Goal: Information Seeking & Learning: Learn about a topic

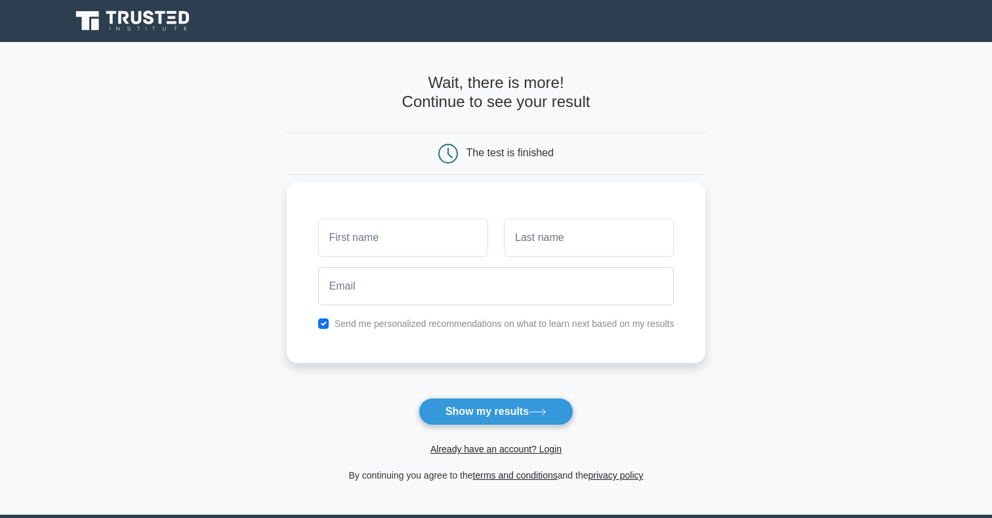
click at [373, 230] on input "text" at bounding box center [403, 237] width 170 height 38
type input "[PERSON_NAME]"
click at [529, 241] on input "text" at bounding box center [589, 237] width 170 height 38
type input "Grigoryan"
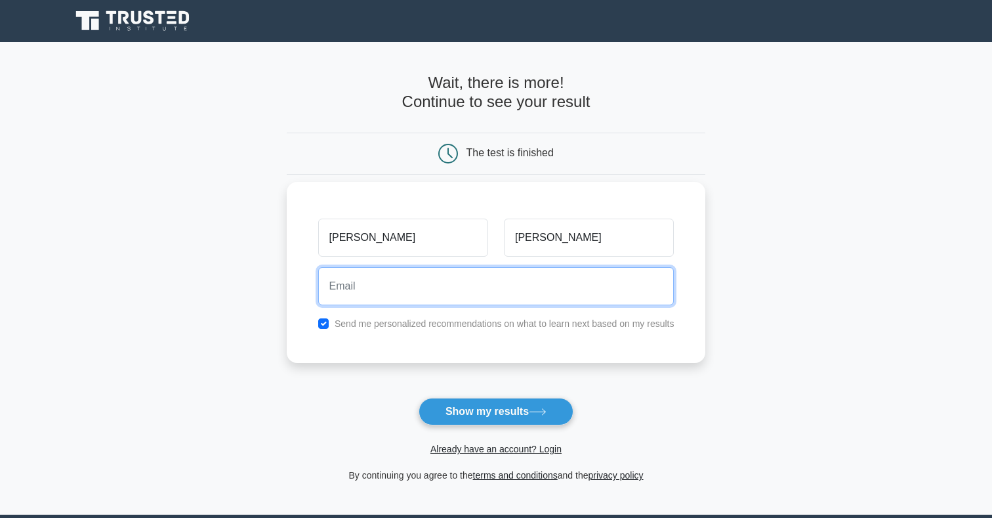
click at [565, 291] on input "email" at bounding box center [496, 286] width 356 height 38
type input "magrigoryan@griddynamics.com"
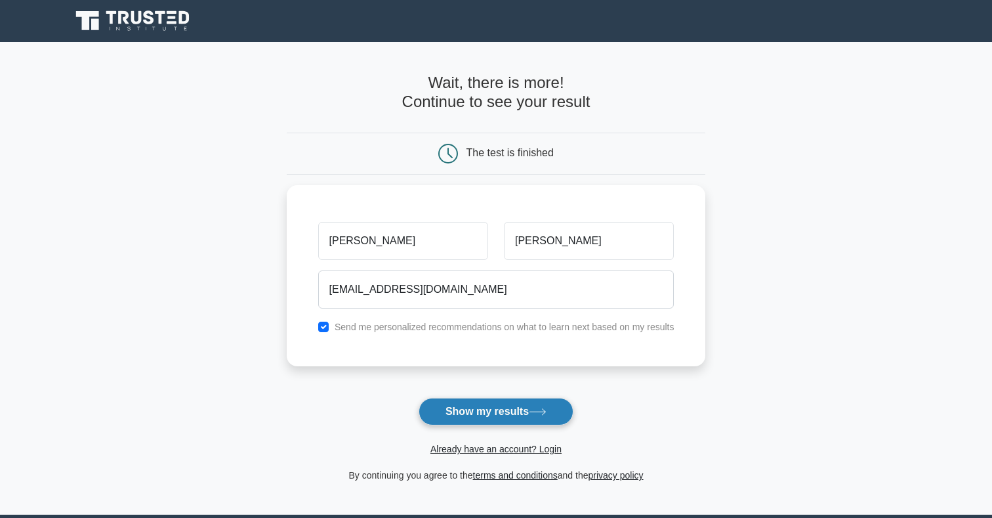
click at [451, 417] on button "Show my results" at bounding box center [495, 411] width 155 height 28
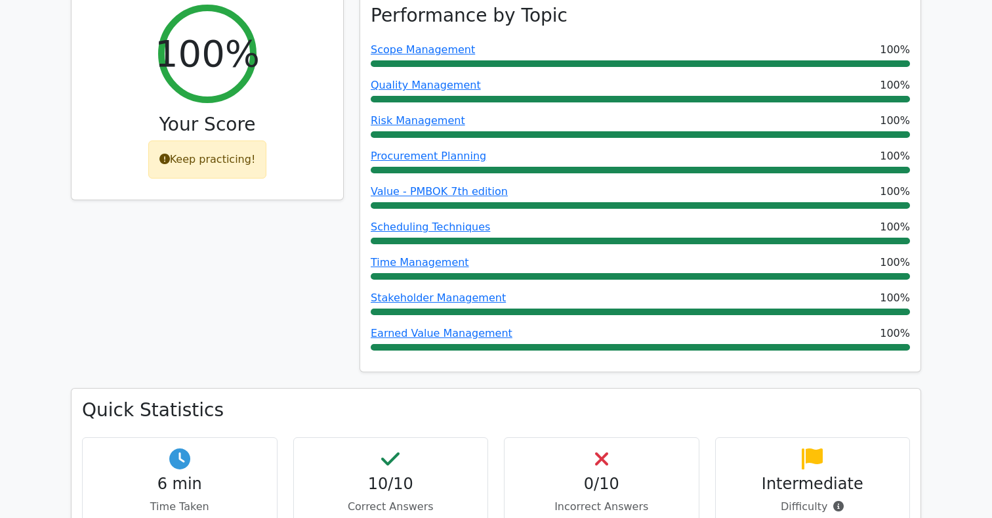
scroll to position [558, 0]
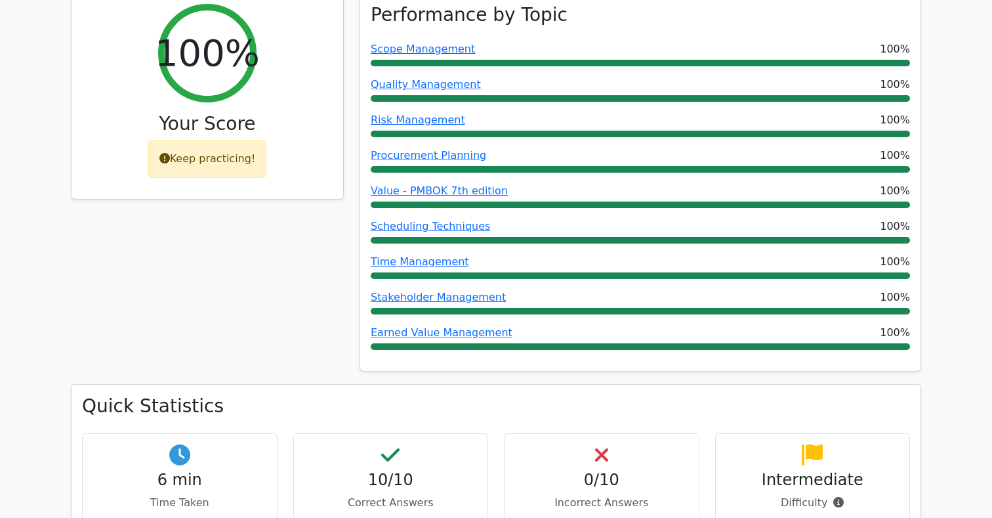
click at [430, 433] on div "10/10 Correct Answers" at bounding box center [390, 477] width 195 height 89
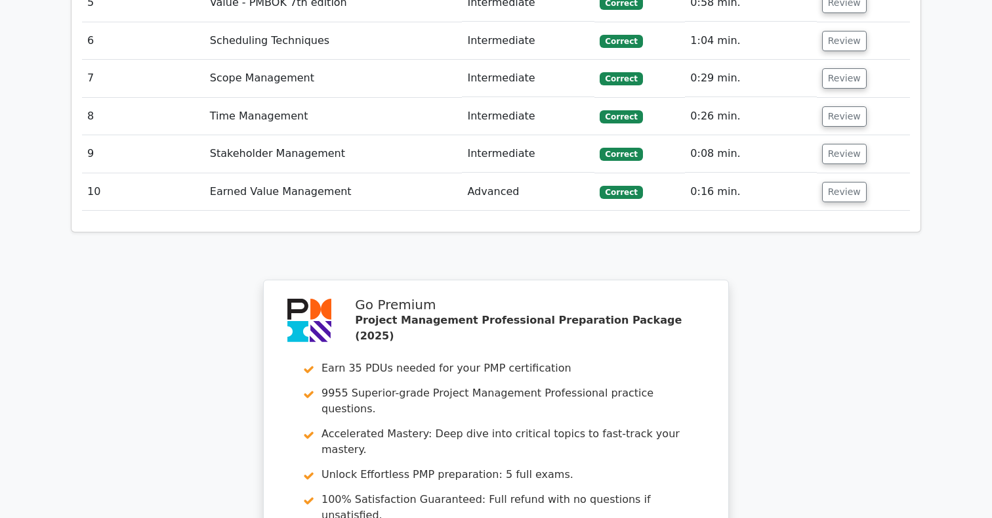
scroll to position [2234, 0]
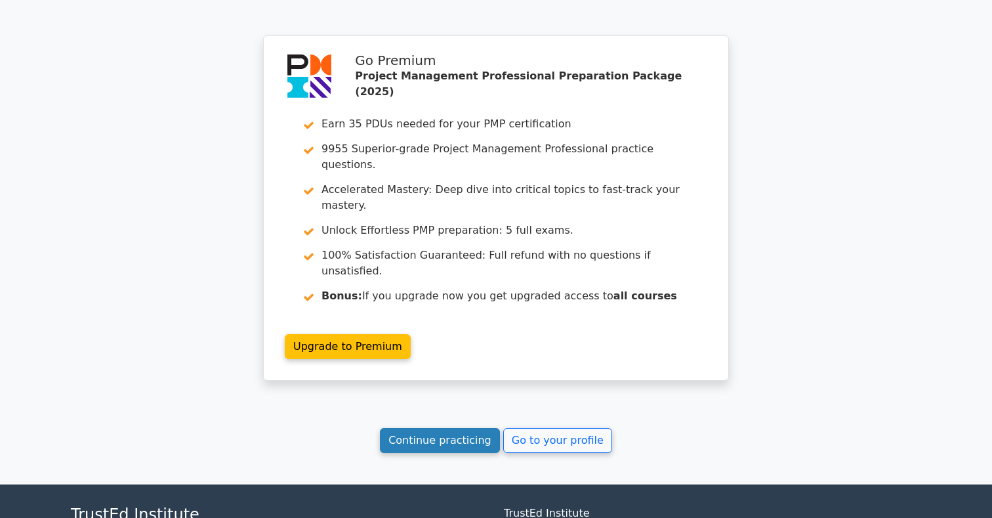
click at [418, 428] on link "Continue practicing" at bounding box center [440, 440] width 120 height 25
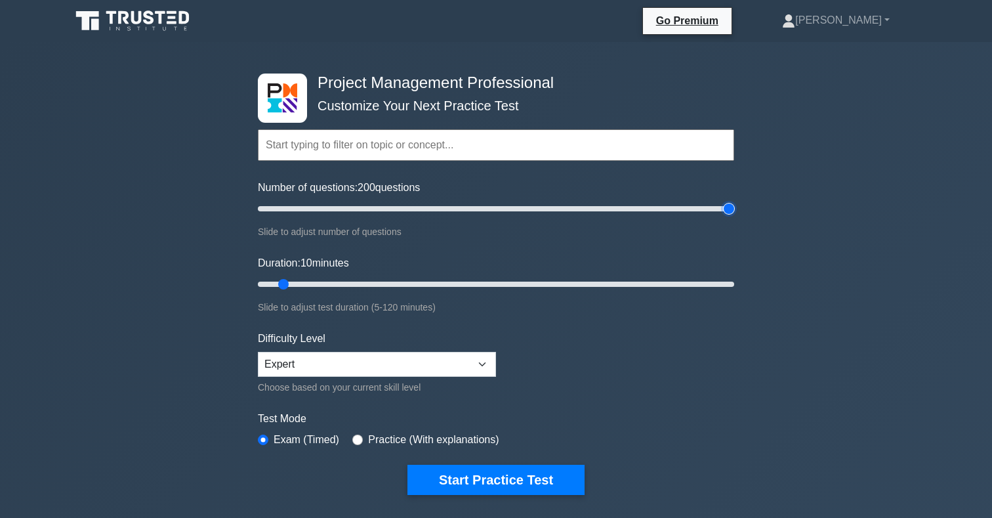
drag, startPoint x: 274, startPoint y: 211, endPoint x: 760, endPoint y: 224, distance: 485.6
type input "200"
click at [734, 216] on input "Number of questions: 200 questions" at bounding box center [496, 209] width 476 height 16
drag, startPoint x: 283, startPoint y: 285, endPoint x: 779, endPoint y: 308, distance: 496.4
type input "120"
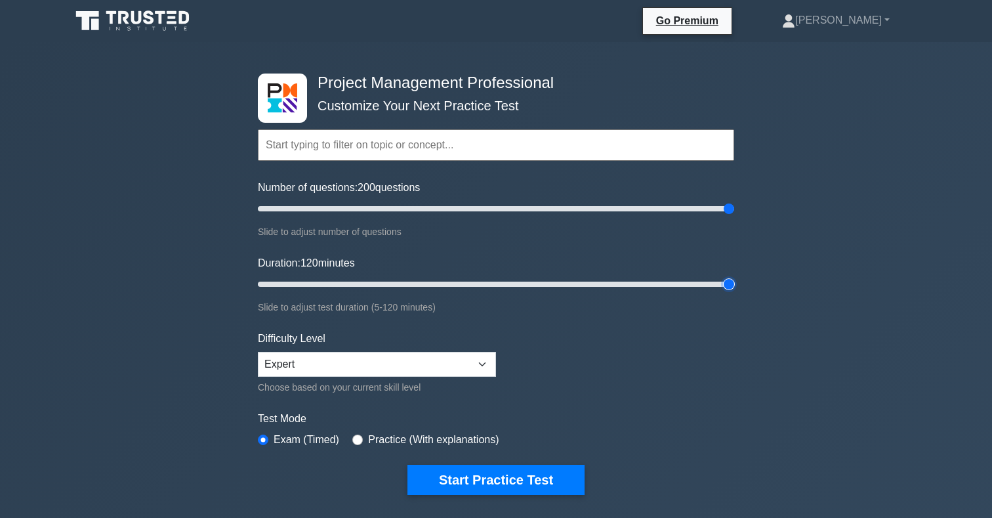
click at [734, 292] on input "Duration: 120 minutes" at bounding box center [496, 284] width 476 height 16
click at [384, 361] on select "Beginner Intermediate Expert" at bounding box center [377, 364] width 238 height 25
click at [458, 440] on label "Practice (With explanations)" at bounding box center [433, 440] width 131 height 16
click at [359, 436] on input "radio" at bounding box center [357, 439] width 10 height 10
radio input "true"
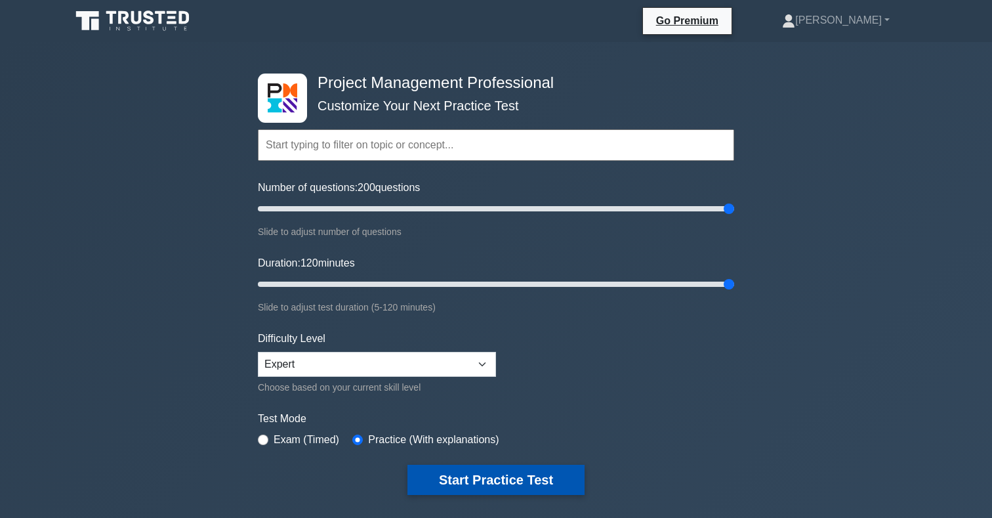
click at [471, 471] on button "Start Practice Test" at bounding box center [495, 479] width 177 height 30
